Goal: Transaction & Acquisition: Purchase product/service

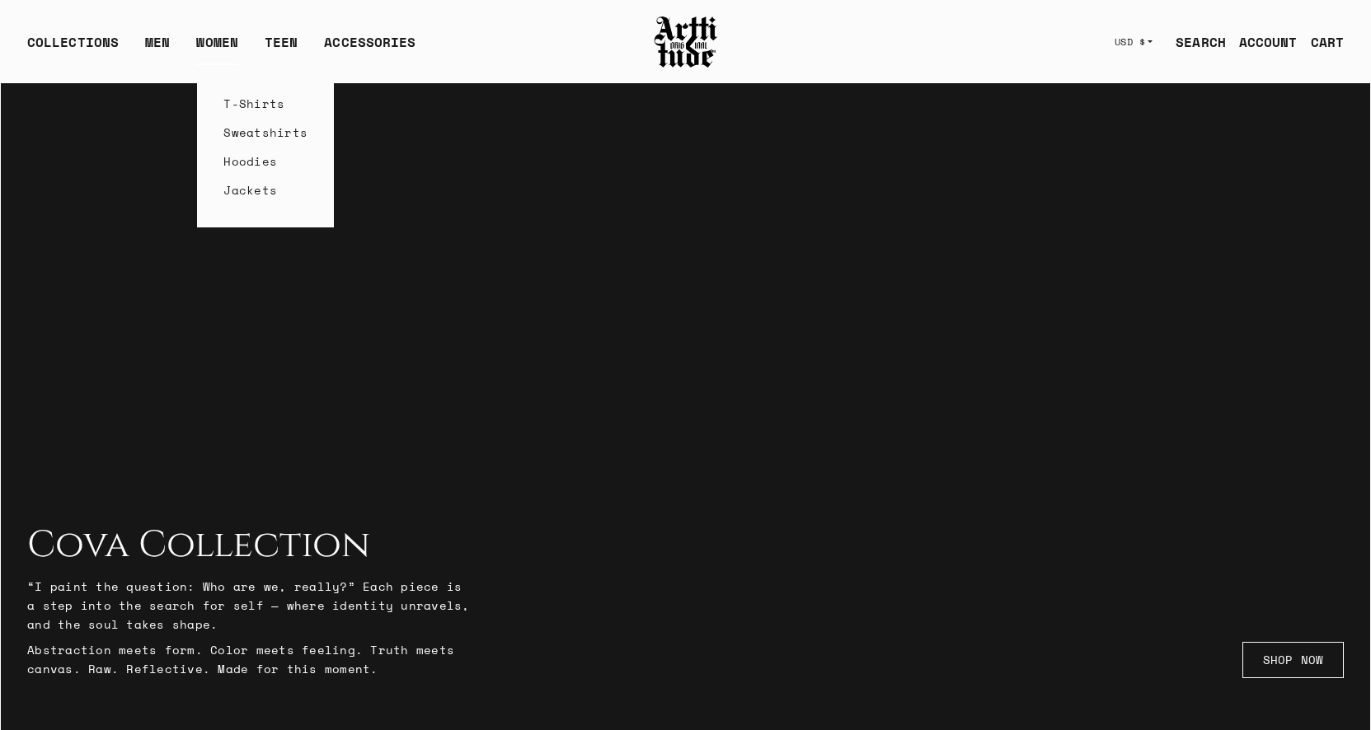
click at [239, 101] on link "T-Shirts" at bounding box center [265, 103] width 84 height 29
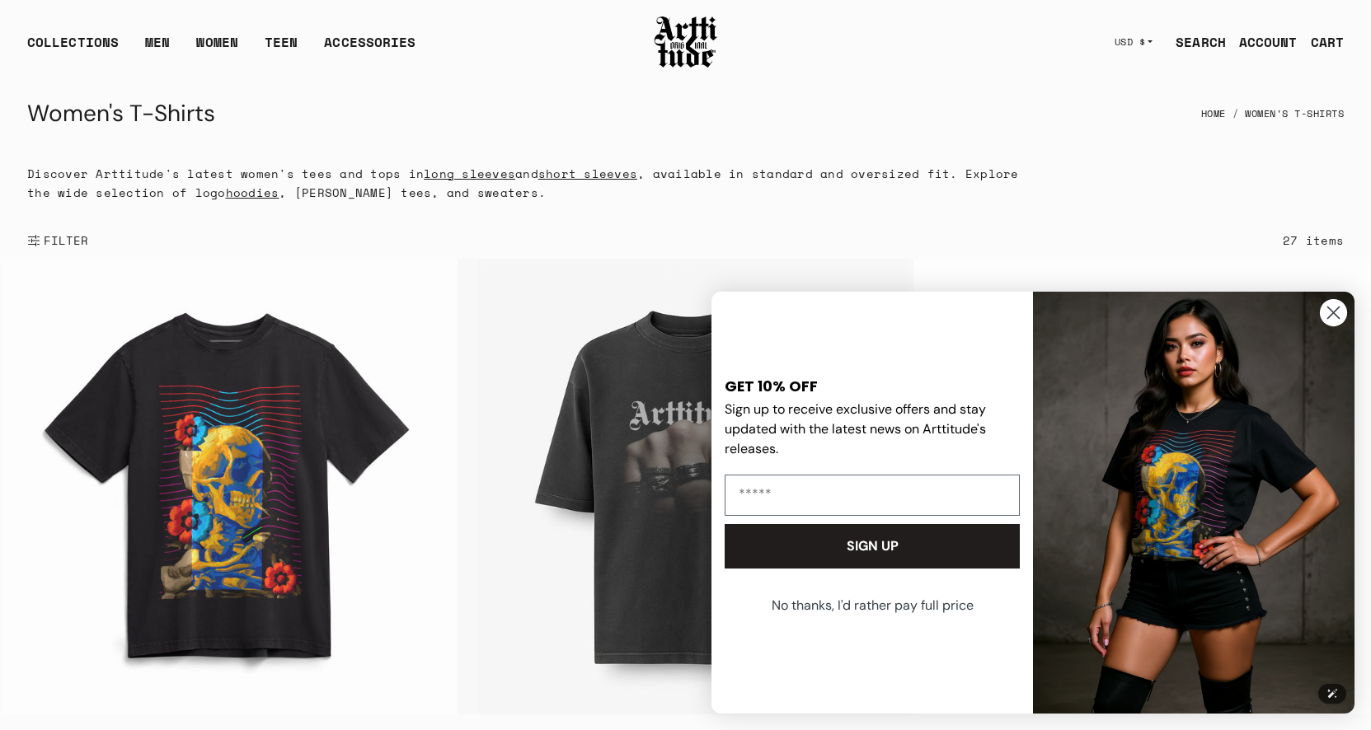
click at [1339, 314] on circle "Close dialog" at bounding box center [1333, 312] width 27 height 27
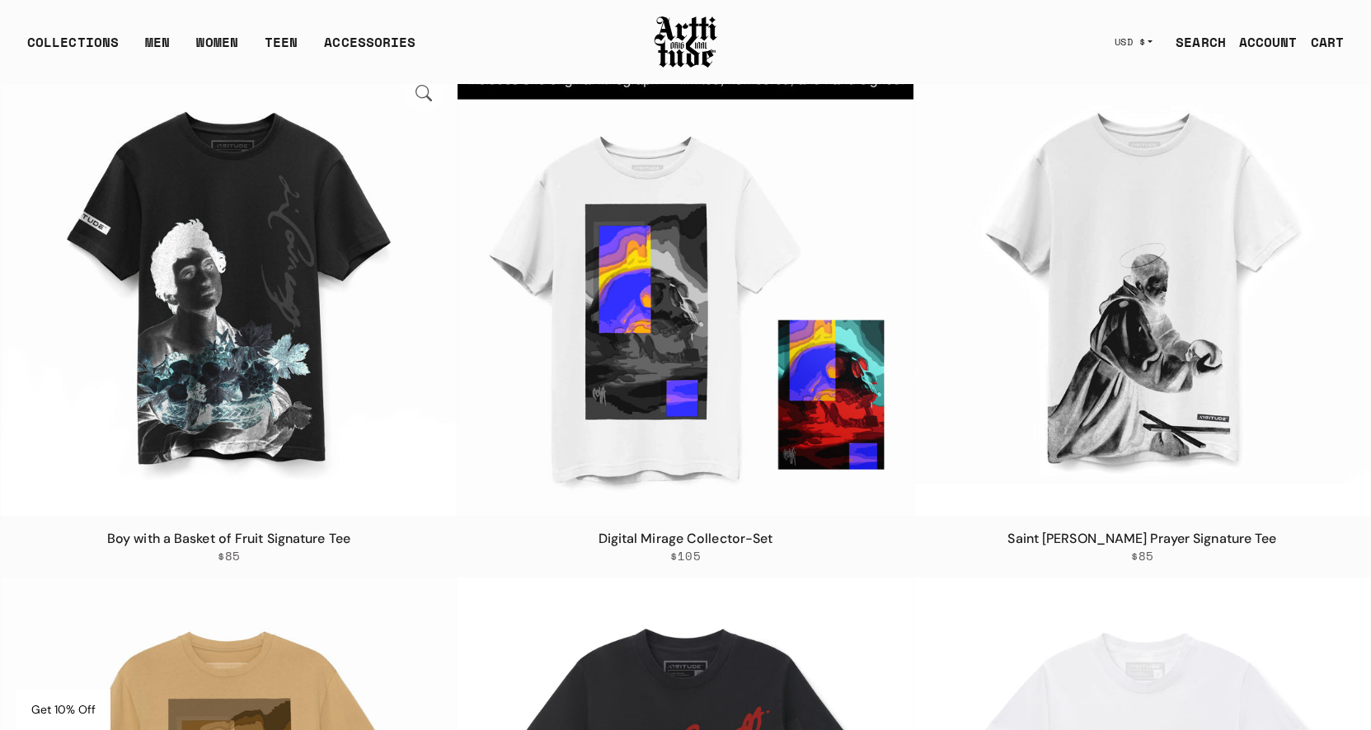
scroll to position [2259, 0]
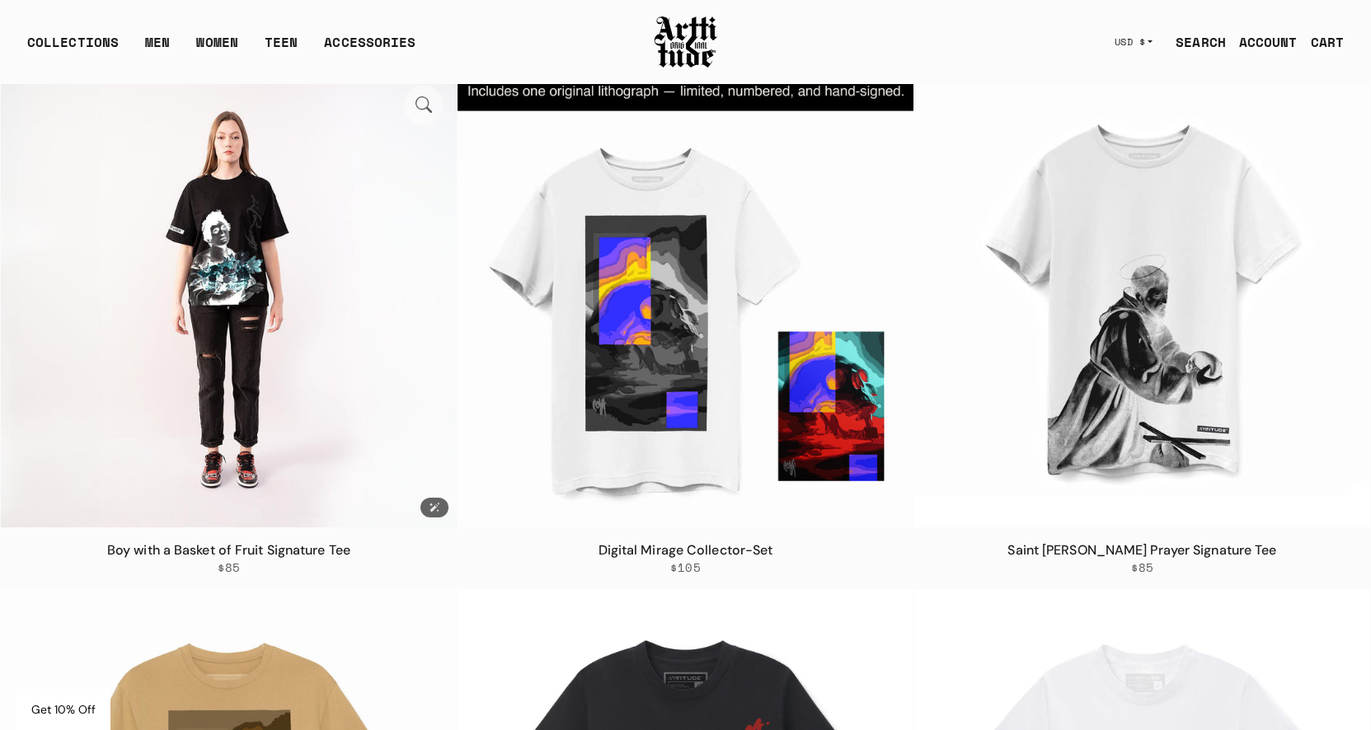
click at [274, 351] on img at bounding box center [229, 300] width 456 height 456
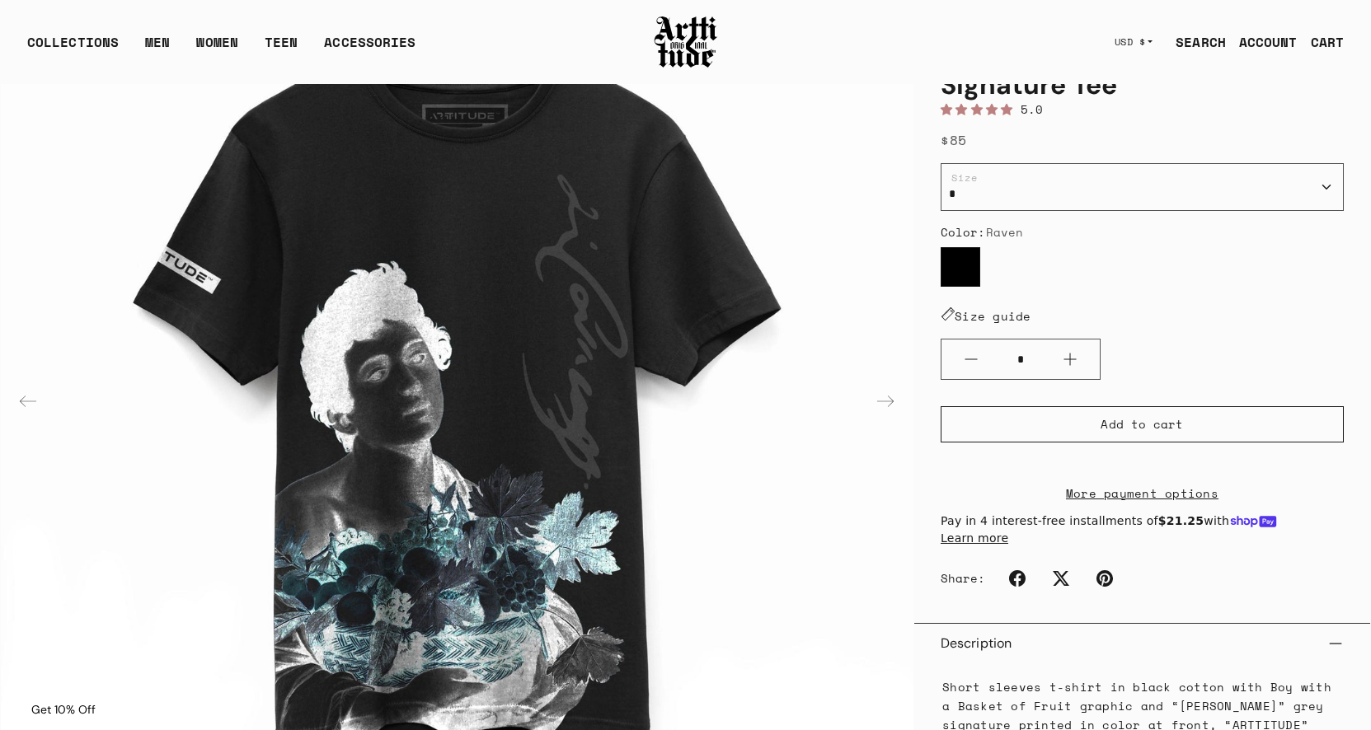
scroll to position [202, 0]
